Goal: Information Seeking & Learning: Compare options

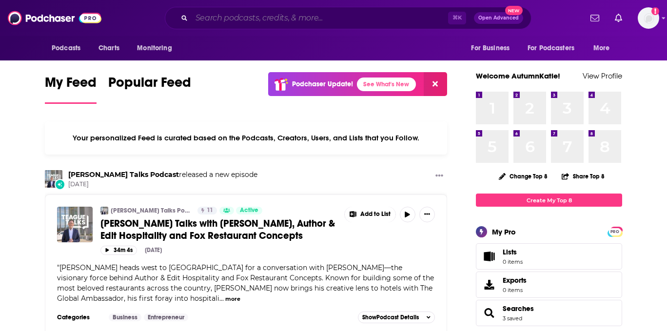
click at [221, 21] on input "Search podcasts, credits, & more..." at bounding box center [320, 18] width 256 height 16
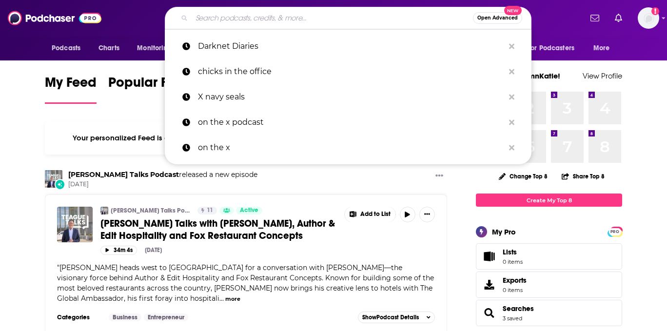
paste input "Darknet Diaries"
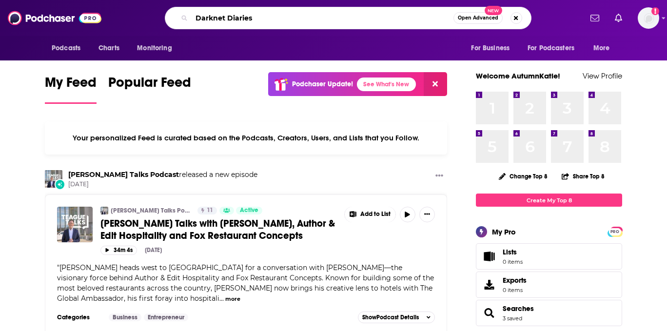
type input "Darknet Diaries"
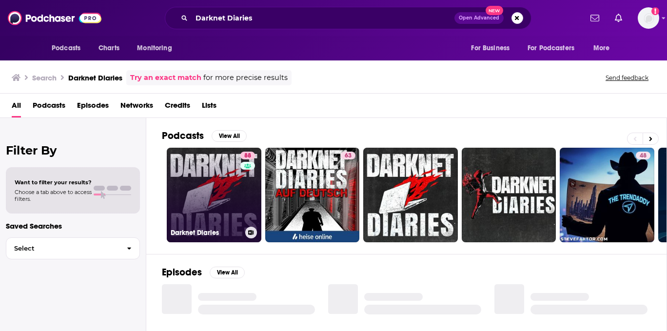
click at [225, 174] on link "88 Darknet Diaries" at bounding box center [214, 195] width 95 height 95
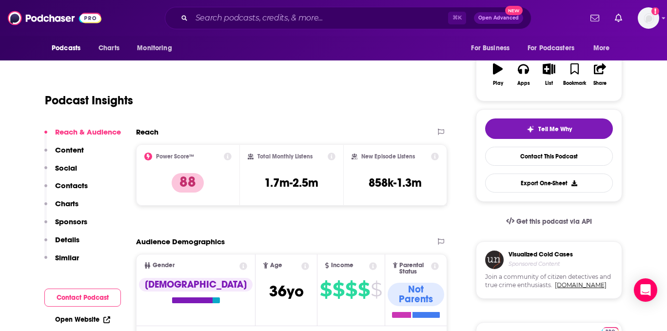
scroll to position [156, 0]
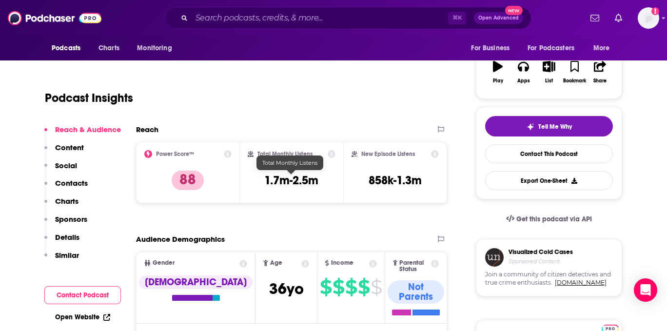
click at [298, 181] on h3 "1.7m-2.5m" at bounding box center [291, 180] width 54 height 15
copy div "1.7m-2.5m"
click at [293, 21] on input "Search podcasts, credits, & more..." at bounding box center [320, 18] width 256 height 16
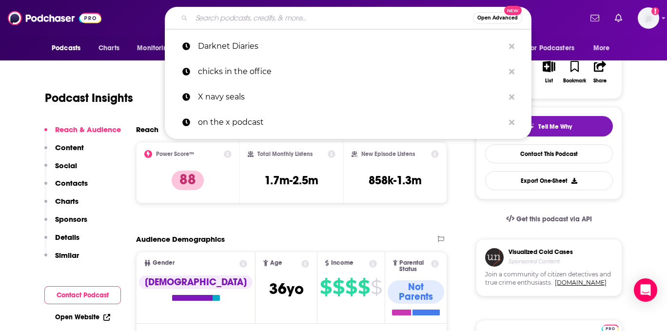
paste input "Marketplace Tech"
type input "Marketplace Tech"
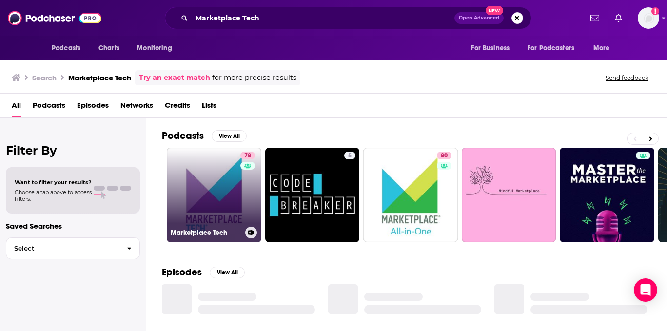
click at [237, 182] on link "78 Marketplace Tech" at bounding box center [214, 195] width 95 height 95
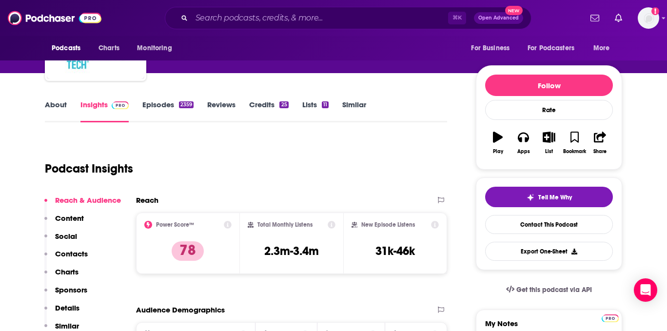
scroll to position [163, 0]
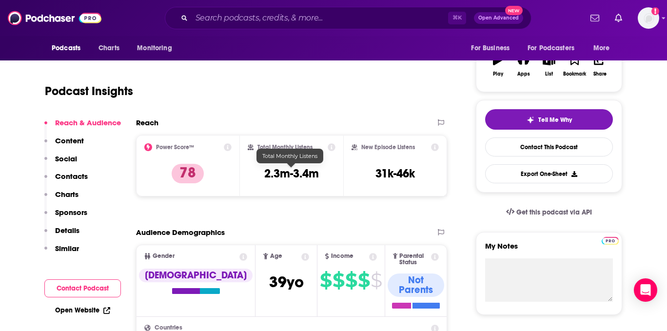
click at [296, 175] on h3 "2.3m-3.4m" at bounding box center [291, 173] width 55 height 15
copy div "2.3m-3.4m"
click at [320, 13] on input "Search podcasts, credits, & more..." at bounding box center [320, 18] width 256 height 16
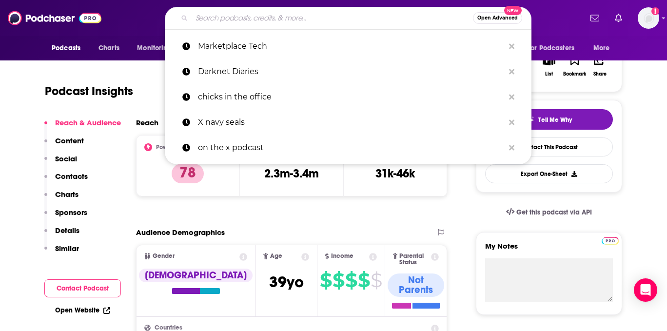
paste input "Malicious Life"
type input "Malicious Life"
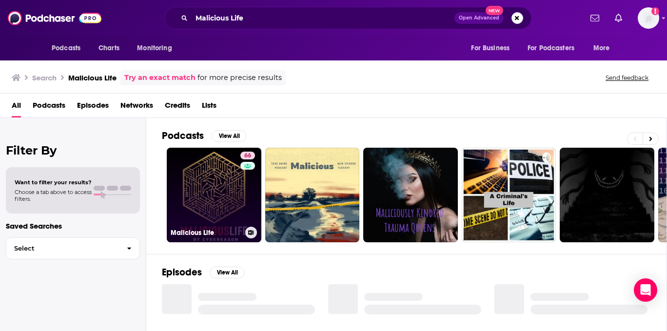
click at [216, 193] on link "66 Malicious Life" at bounding box center [214, 195] width 95 height 95
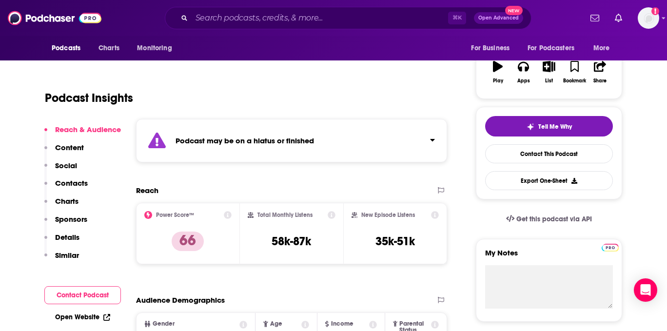
scroll to position [168, 0]
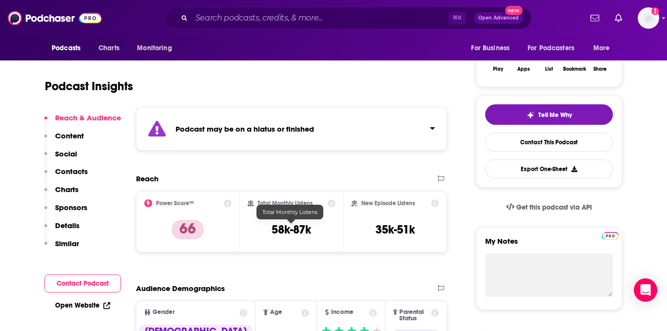
click at [293, 232] on h3 "58k-87k" at bounding box center [291, 229] width 39 height 15
copy div "58k-87k"
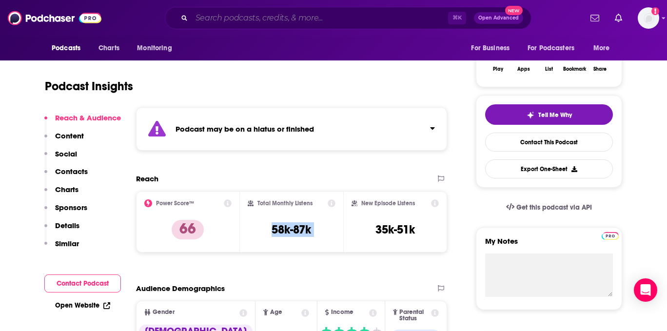
click at [288, 11] on input "Search podcasts, credits, & more..." at bounding box center [320, 18] width 256 height 16
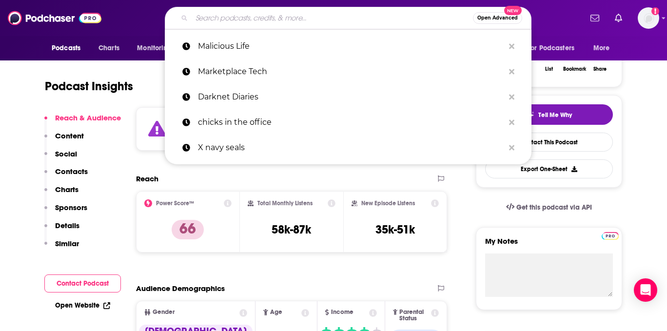
paste input "Smashing Security"
type input "Smashing Security"
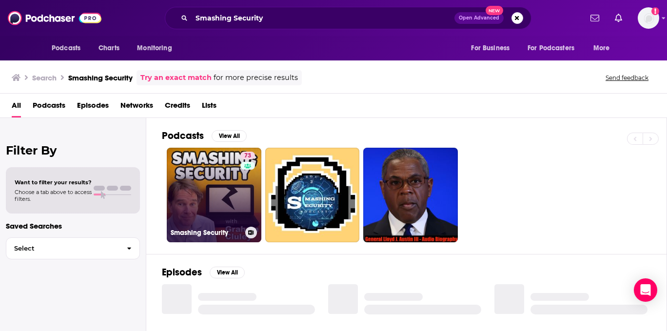
click at [209, 206] on link "73 Smashing Security" at bounding box center [214, 195] width 95 height 95
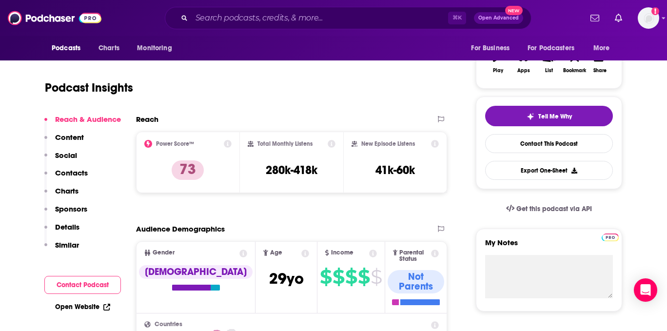
scroll to position [131, 0]
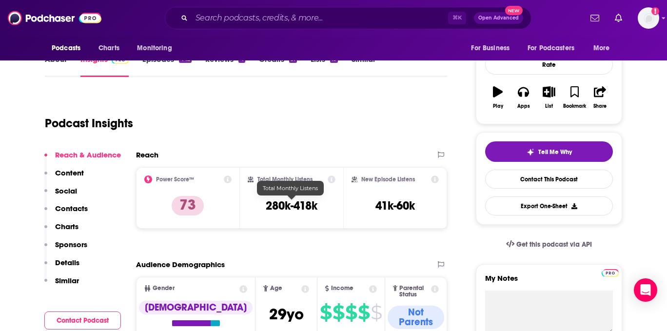
click at [288, 207] on h3 "280k-418k" at bounding box center [292, 205] width 52 height 15
copy div "280k-418k"
click at [297, 17] on input "Search podcasts, credits, & more..." at bounding box center [320, 18] width 256 height 16
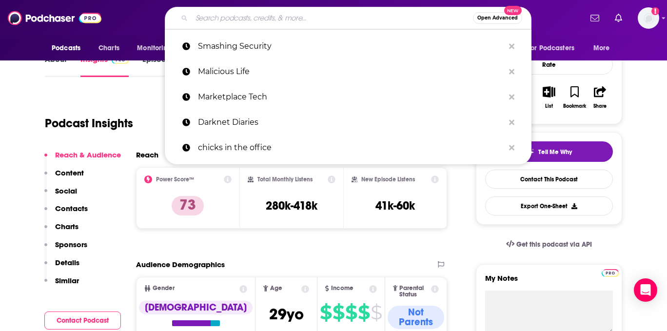
paste input "Stuff You Should Know"
type input "Stuff You Should Know"
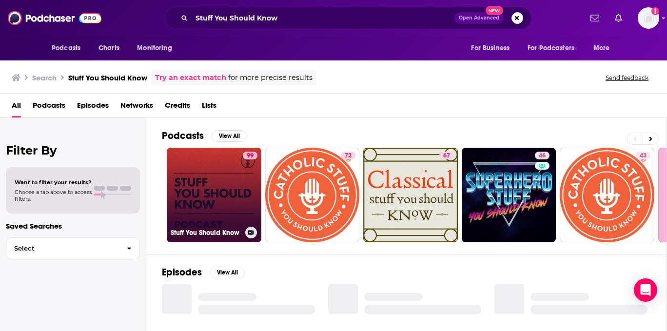
click at [209, 184] on link "99 Stuff You Should Know" at bounding box center [214, 195] width 95 height 95
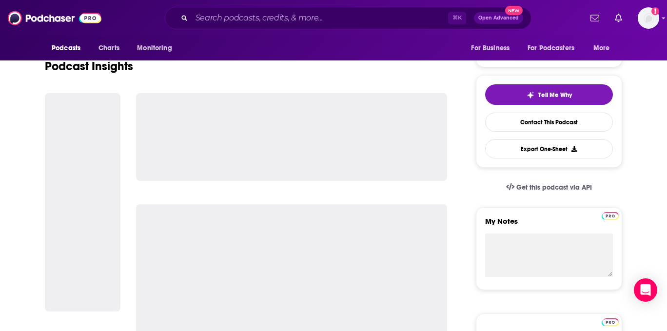
scroll to position [203, 0]
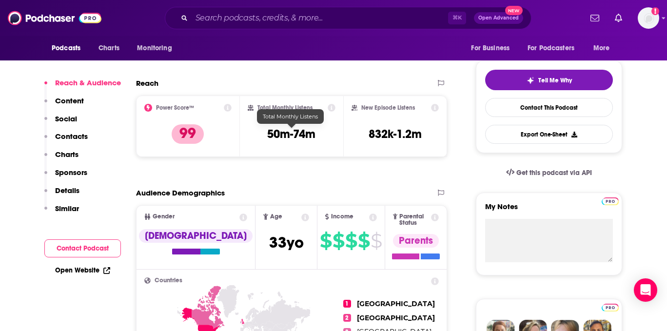
click at [298, 135] on h3 "50m-74m" at bounding box center [291, 134] width 48 height 15
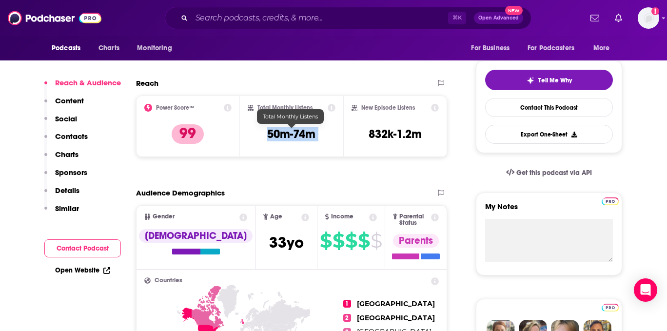
click at [298, 135] on h3 "50m-74m" at bounding box center [291, 134] width 48 height 15
copy div "50m-74m"
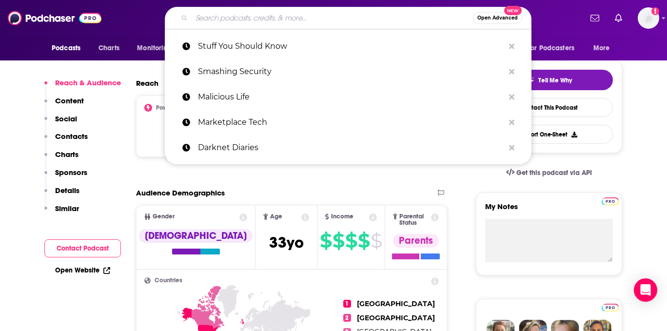
click at [289, 19] on input "Search podcasts, credits, & more..." at bounding box center [332, 18] width 281 height 16
paste input "Techmeme Ride Home"
type input "Techmeme Ride Home"
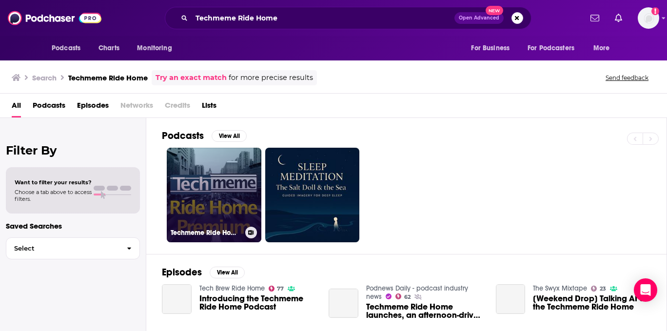
click at [227, 188] on link "Techmeme Ride Home Premium Feed" at bounding box center [214, 195] width 95 height 95
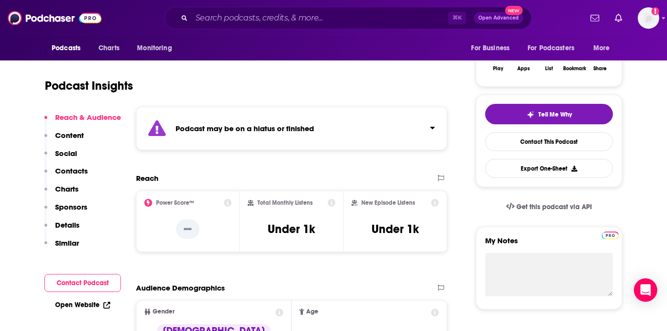
scroll to position [171, 0]
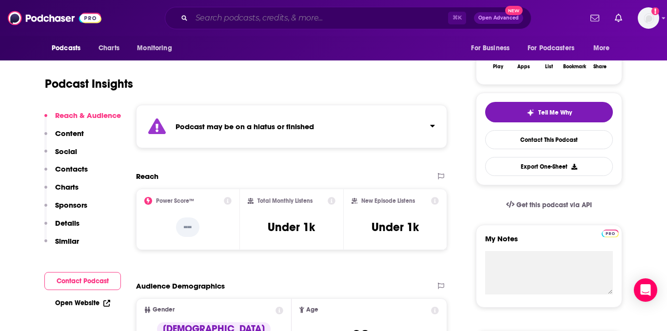
click at [319, 21] on input "Search podcasts, credits, & more..." at bounding box center [320, 18] width 256 height 16
paste input "The CyberWire Daily"
type input "The CyberWire Daily"
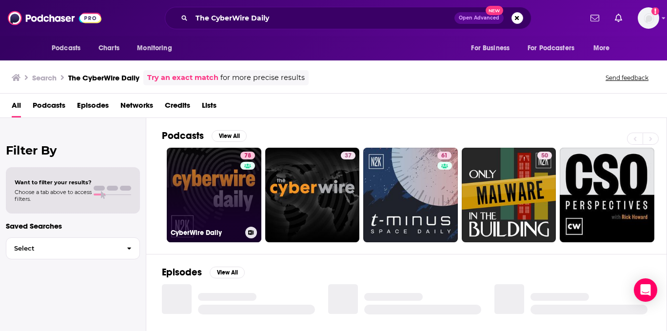
click at [233, 186] on link "78 CyberWire Daily" at bounding box center [214, 195] width 95 height 95
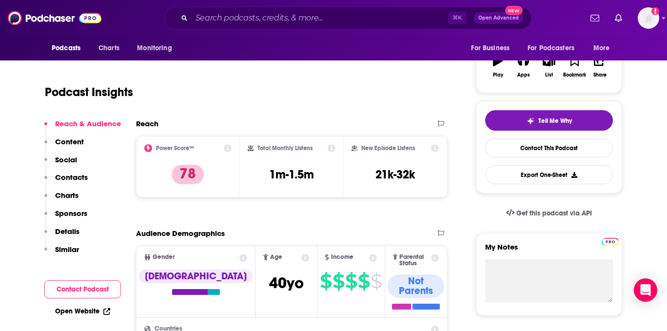
scroll to position [164, 0]
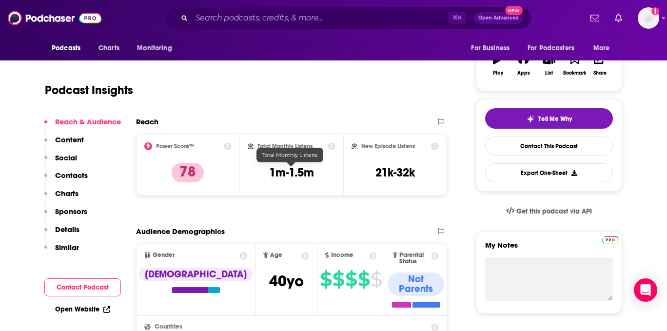
click at [295, 175] on h3 "1m-1.5m" at bounding box center [291, 172] width 45 height 15
copy div "1m-1.5m"
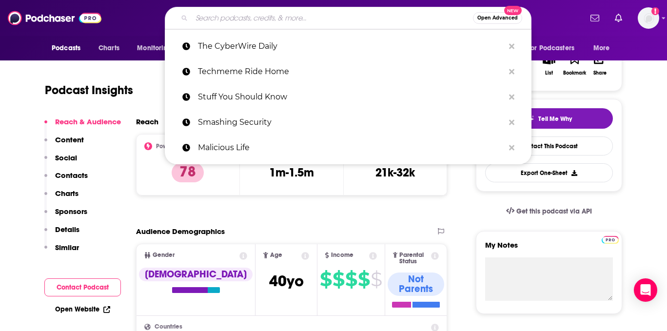
click at [257, 18] on input "Search podcasts, credits, & more..." at bounding box center [332, 18] width 281 height 16
paste input "WSJ Tech News Briefing"
type input "WSJ Tech News Briefing"
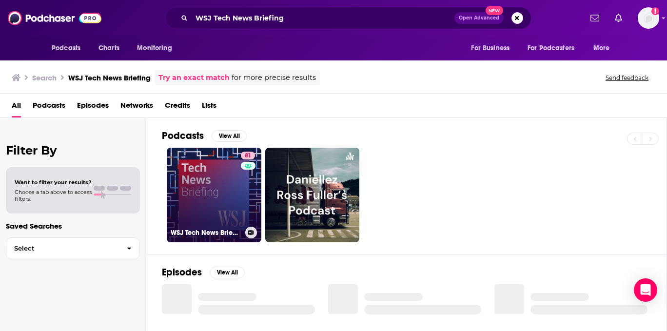
click at [225, 183] on link "81 WSJ Tech News Briefing" at bounding box center [214, 195] width 95 height 95
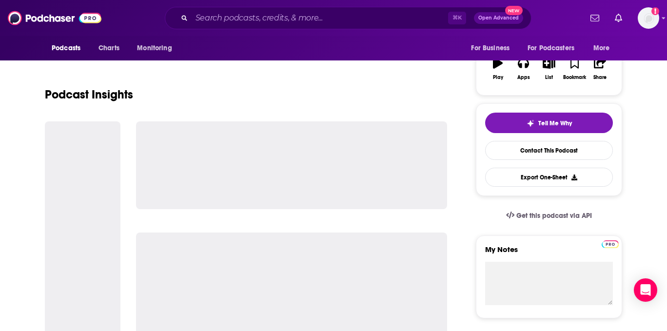
scroll to position [163, 0]
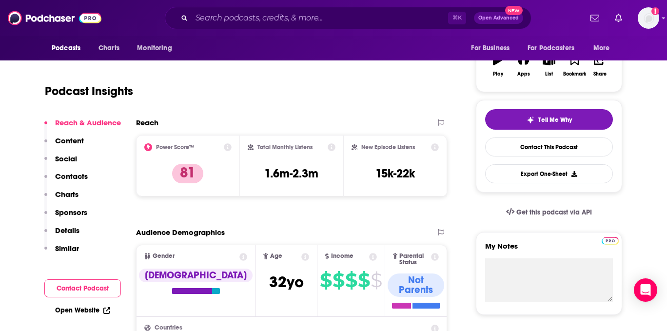
click at [294, 176] on h3 "1.6m-2.3m" at bounding box center [291, 173] width 54 height 15
